Goal: Transaction & Acquisition: Purchase product/service

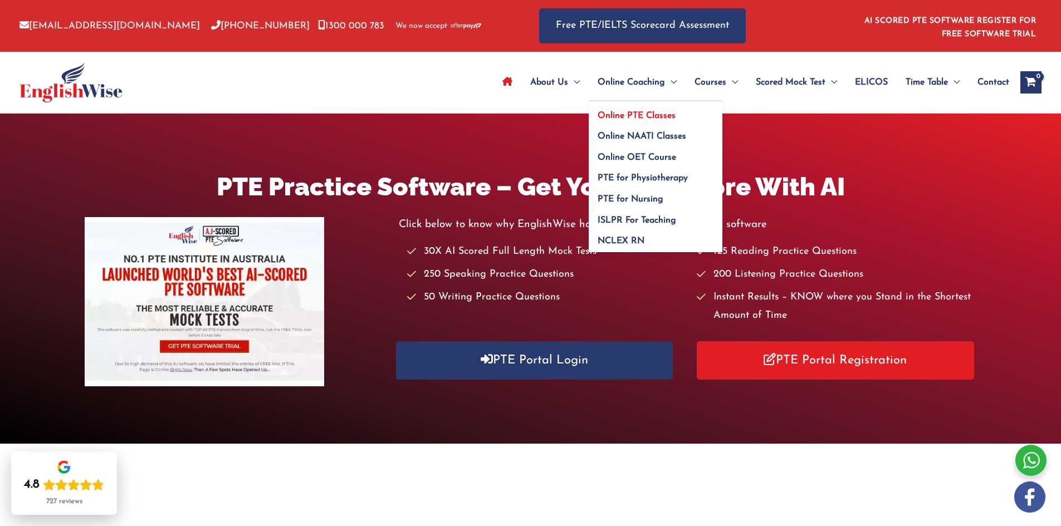
click at [635, 115] on span "Online PTE Classes" at bounding box center [637, 115] width 78 height 9
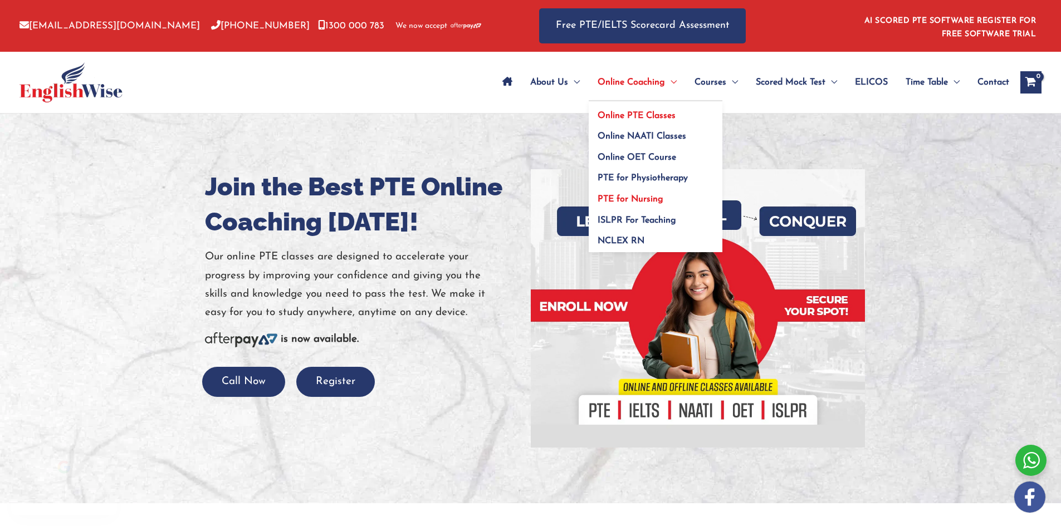
click at [637, 199] on span "PTE for Nursing" at bounding box center [631, 199] width 66 height 9
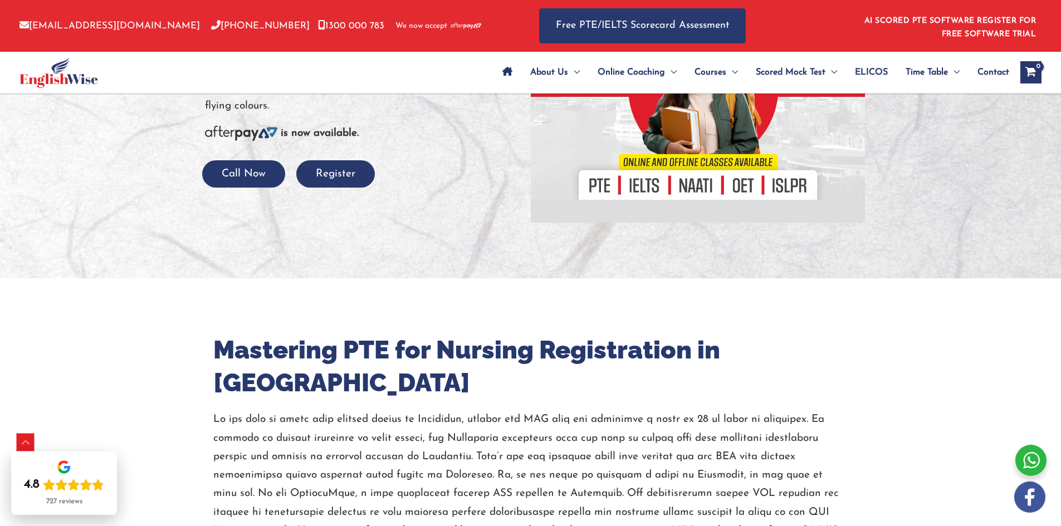
scroll to position [223, 0]
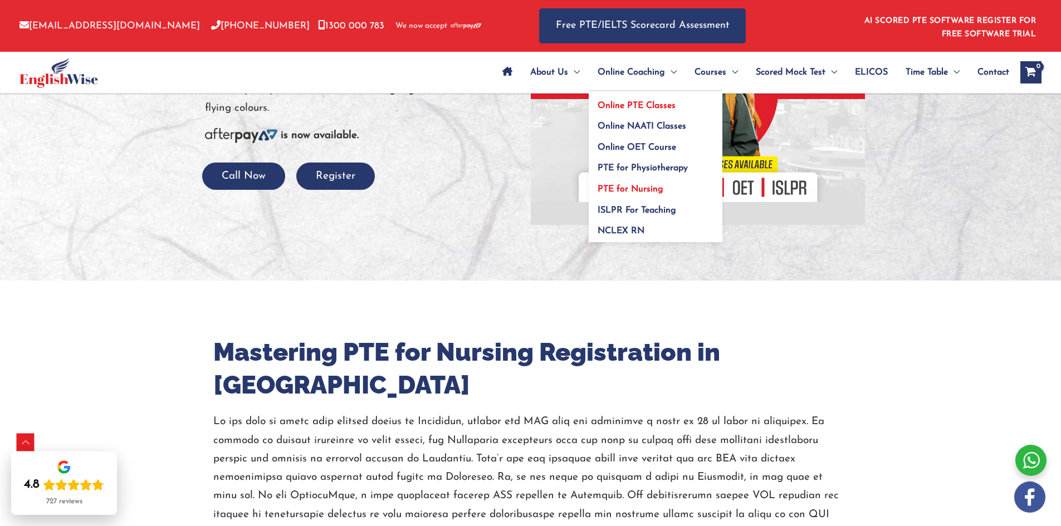
click at [621, 107] on span "Online PTE Classes" at bounding box center [637, 105] width 78 height 9
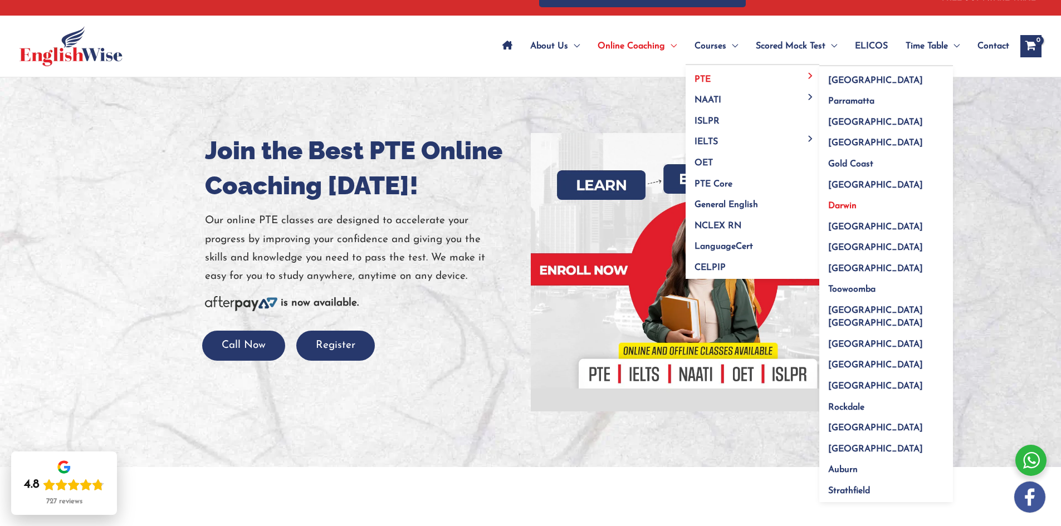
scroll to position [111, 0]
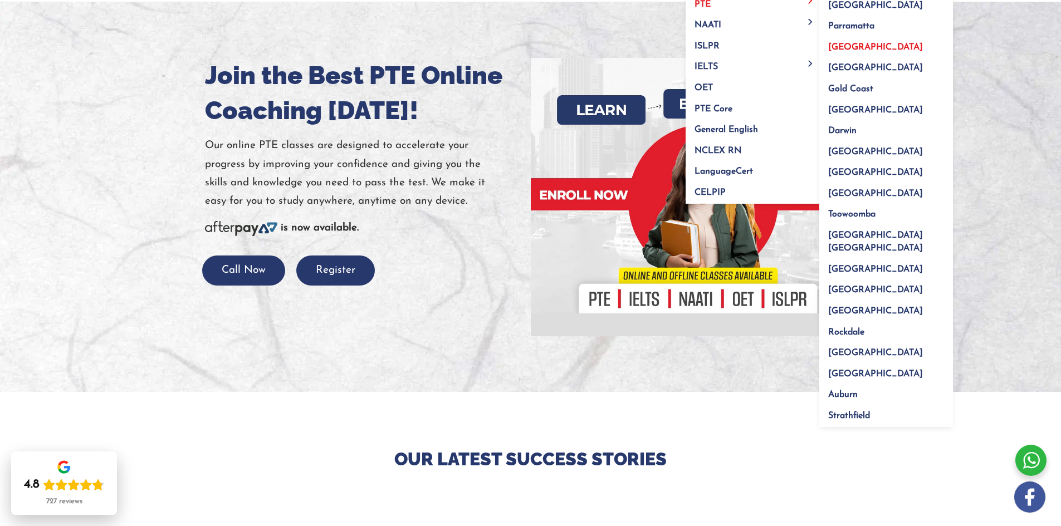
click at [844, 50] on span "[GEOGRAPHIC_DATA]" at bounding box center [875, 47] width 95 height 9
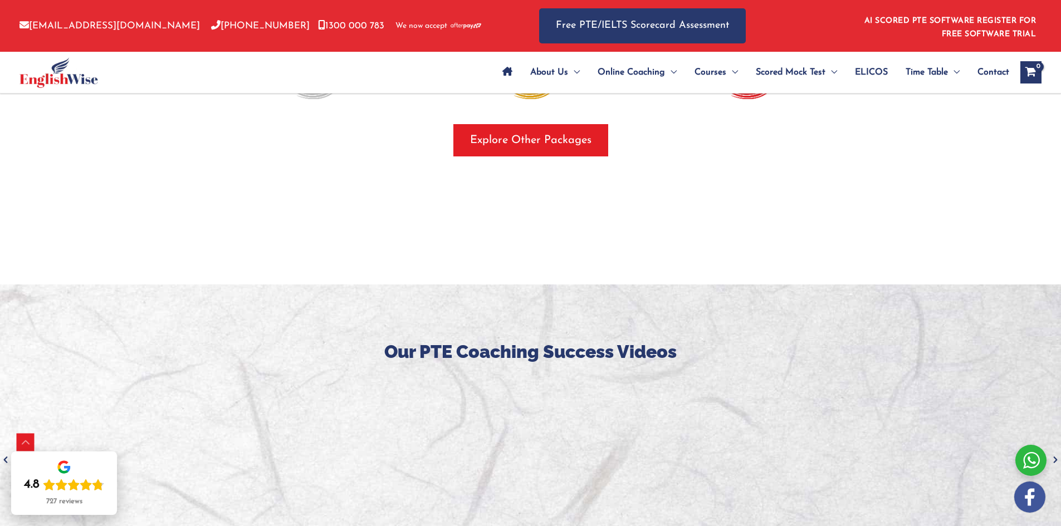
scroll to position [1559, 0]
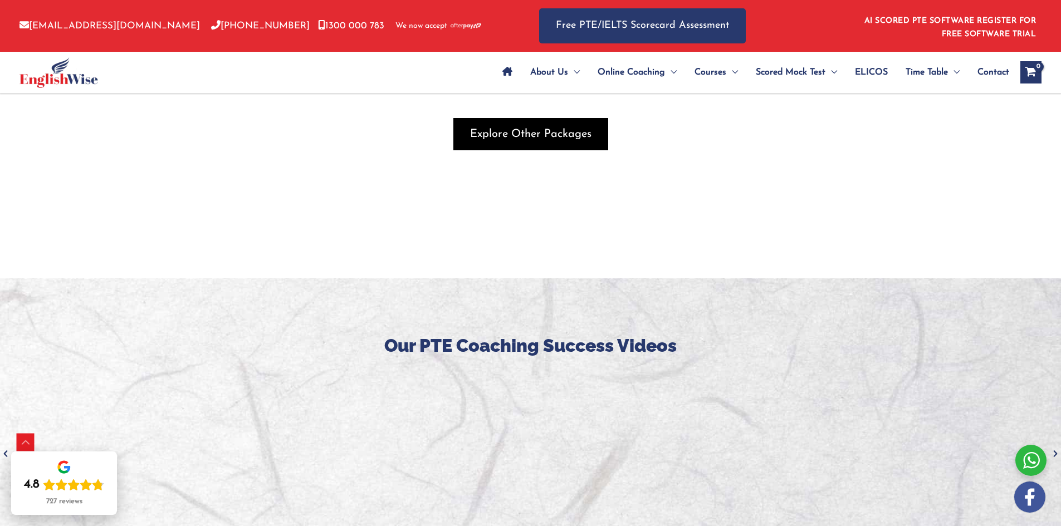
click at [550, 126] on span "Explore Other Packages" at bounding box center [530, 134] width 121 height 16
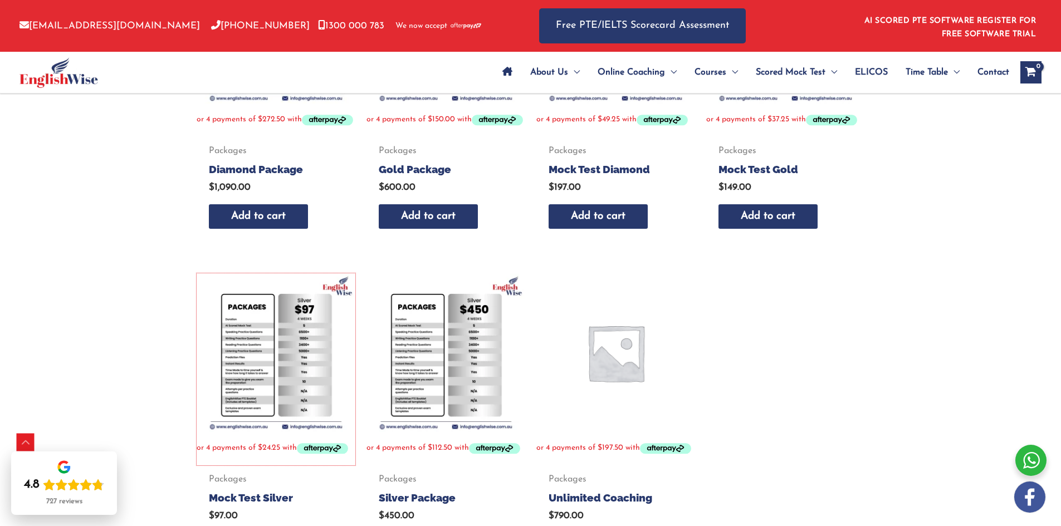
scroll to position [533, 0]
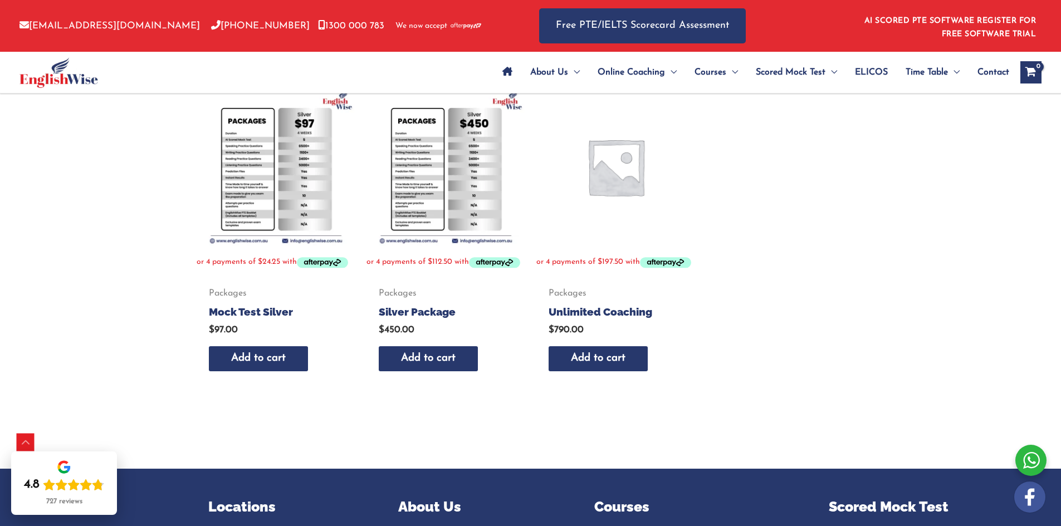
click at [170, 219] on div "Home / Packages Packages Showing all 7 results Default sorting Sort by populari…" at bounding box center [530, 25] width 1061 height 888
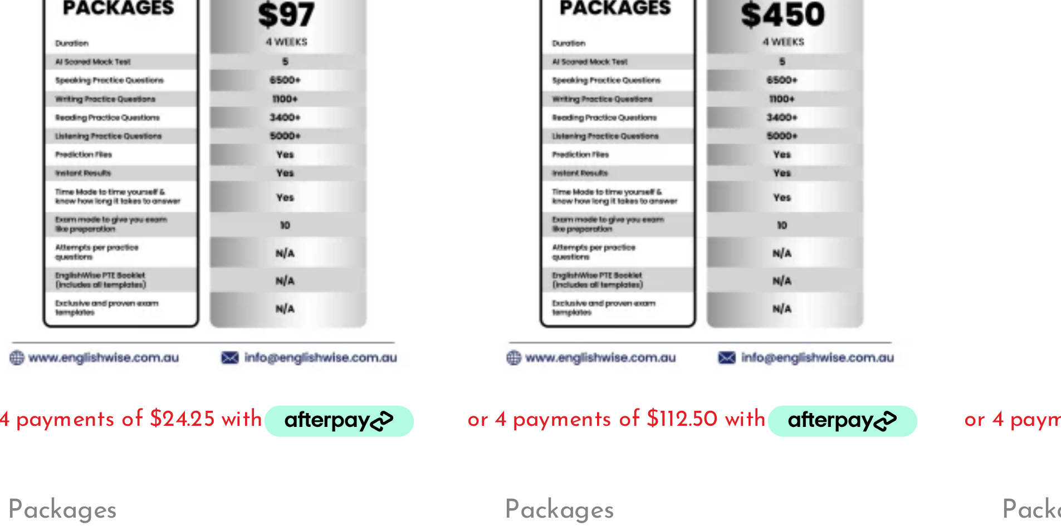
drag, startPoint x: 170, startPoint y: 218, endPoint x: 351, endPoint y: 183, distance: 184.4
click at [351, 183] on img at bounding box center [276, 166] width 159 height 159
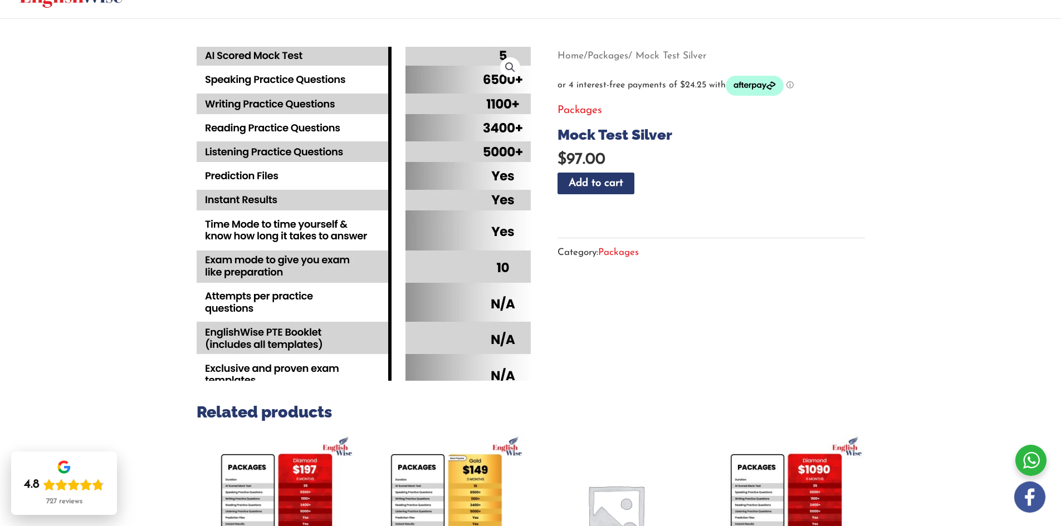
scroll to position [111, 0]
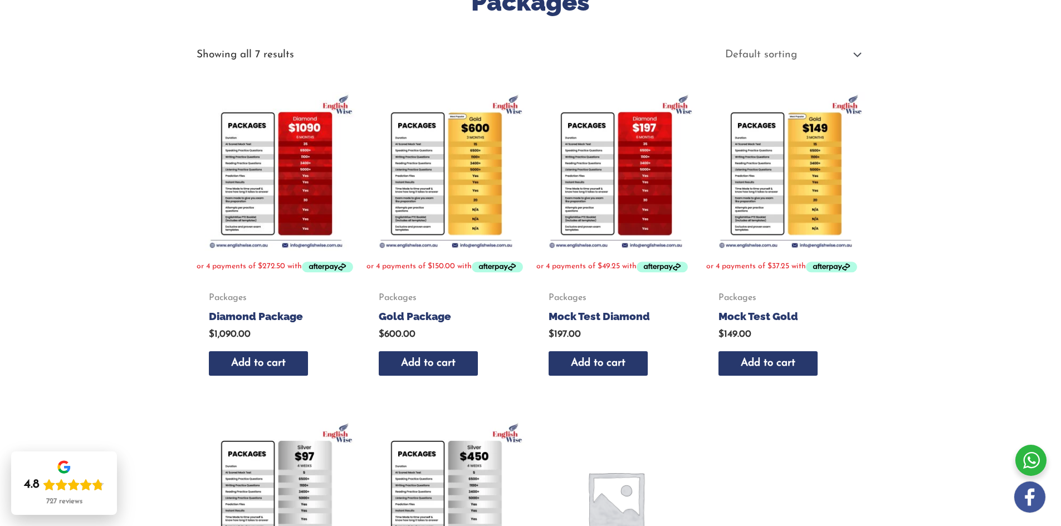
scroll to position [87, 0]
